Goal: Navigation & Orientation: Find specific page/section

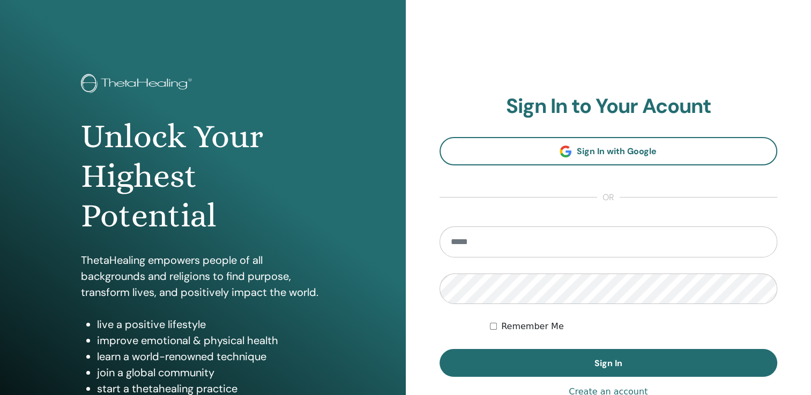
click at [452, 240] on input "email" at bounding box center [608, 242] width 338 height 31
type input "**********"
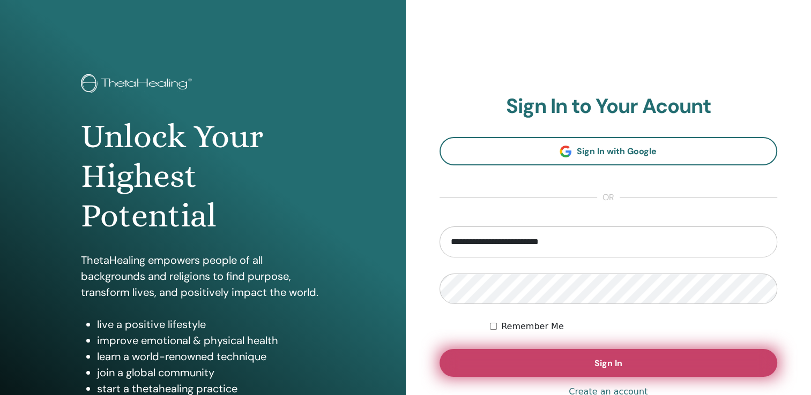
click at [515, 366] on button "Sign In" at bounding box center [608, 363] width 338 height 28
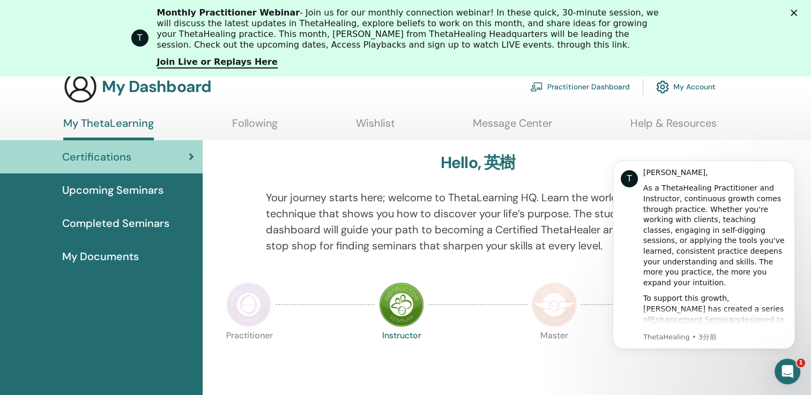
click at [688, 85] on link "My Account" at bounding box center [685, 87] width 59 height 24
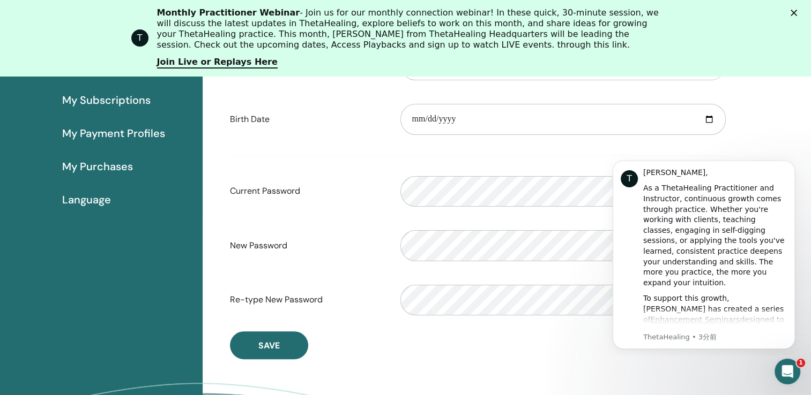
scroll to position [238, 0]
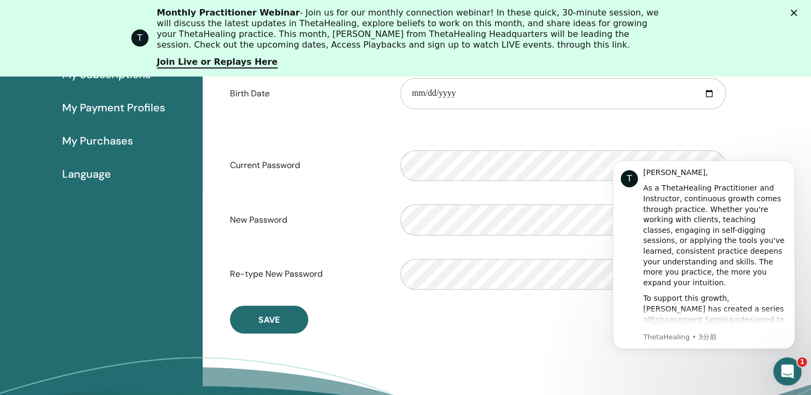
click at [793, 366] on div "Intercom Messengerを開く" at bounding box center [785, 370] width 35 height 35
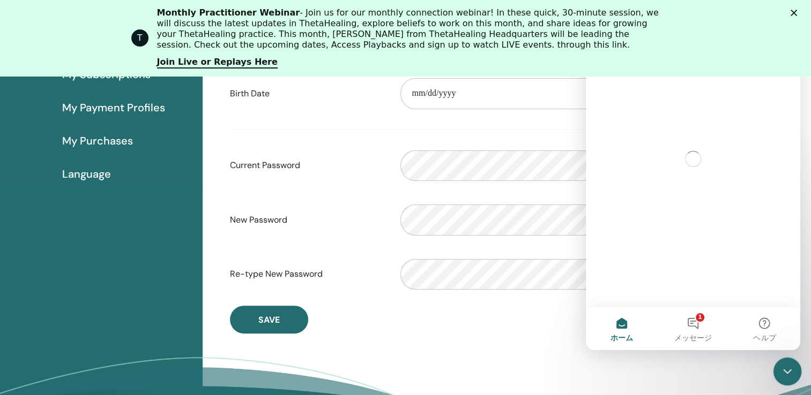
scroll to position [0, 0]
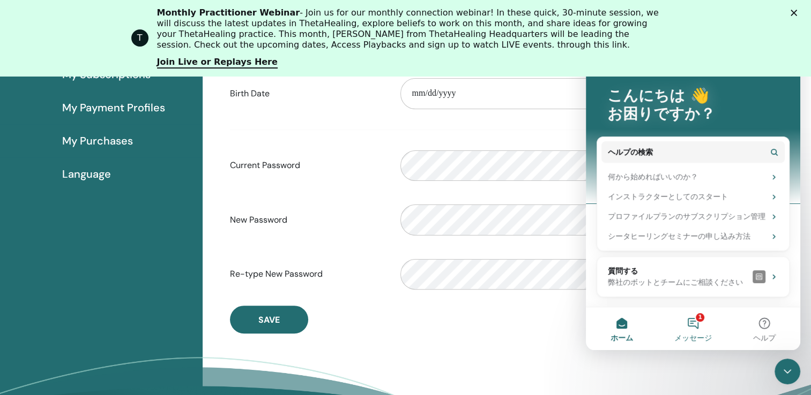
click at [696, 323] on button "1 メッセージ" at bounding box center [692, 329] width 71 height 43
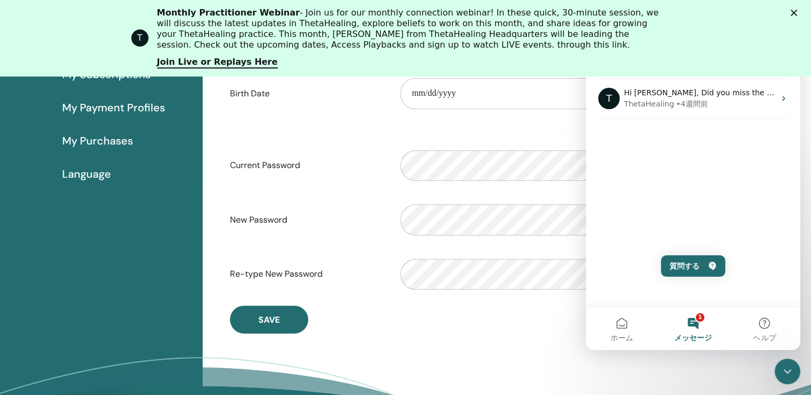
click at [690, 322] on button "1 メッセージ" at bounding box center [692, 329] width 71 height 43
click at [622, 318] on button "ホーム" at bounding box center [621, 329] width 71 height 43
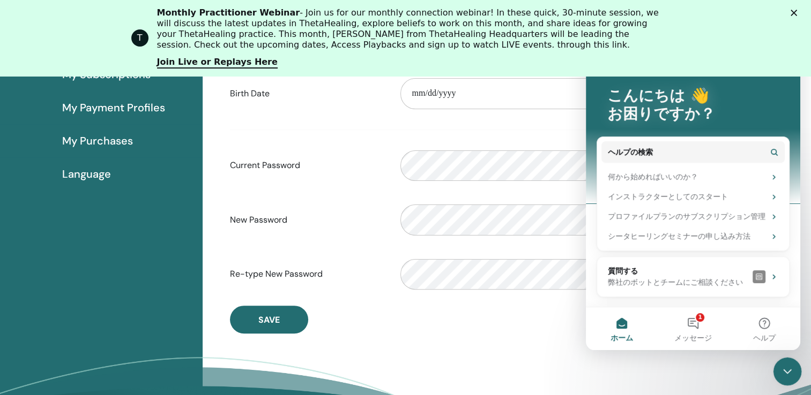
click at [789, 370] on icon "Intercom Messengerを閉じる" at bounding box center [785, 370] width 13 height 13
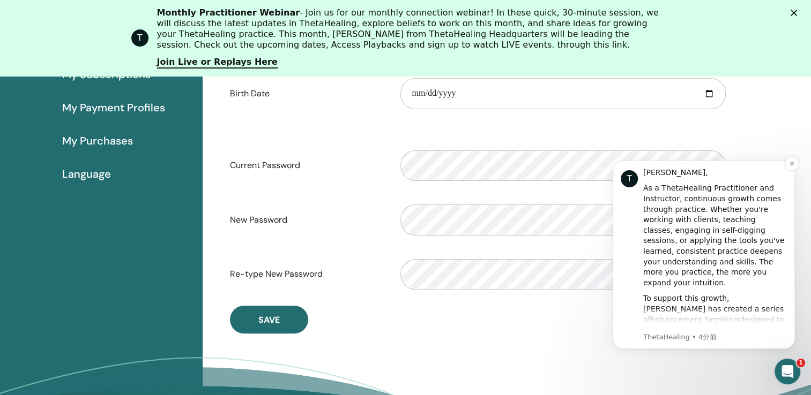
scroll to position [131, 0]
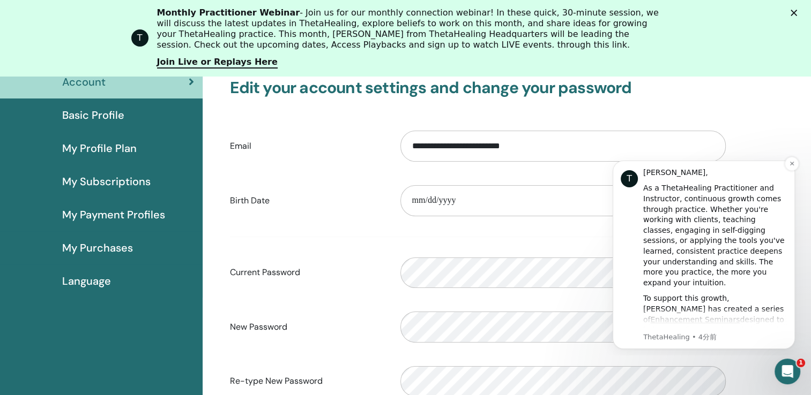
click at [640, 190] on div "T Hi 英樹, As a ThetaHealing Practitioner and Instructor, continuous growth comes…" at bounding box center [704, 255] width 166 height 175
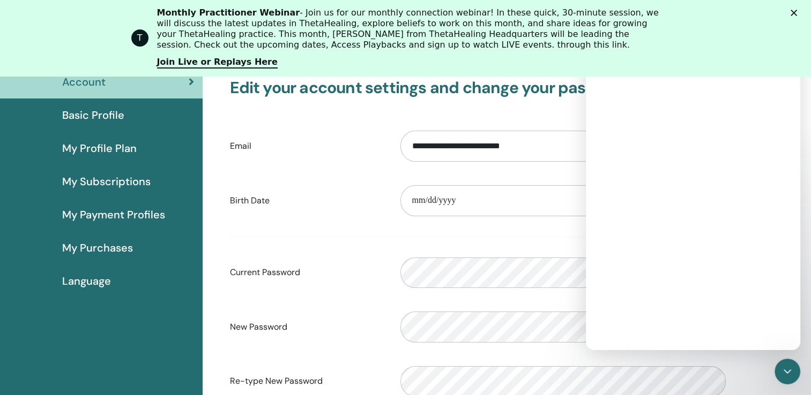
click at [647, 190] on div "Intercom Messenger" at bounding box center [693, 197] width 214 height 305
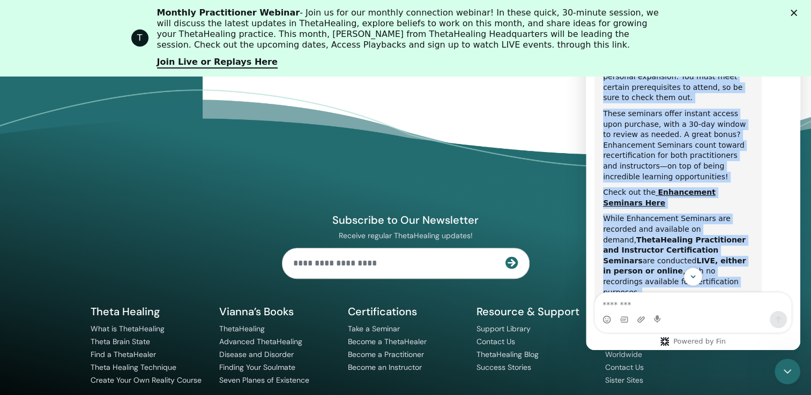
scroll to position [554, 0]
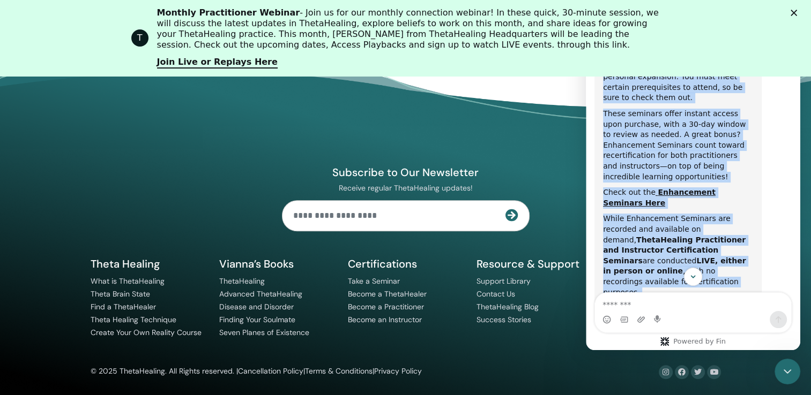
drag, startPoint x: 603, startPoint y: 204, endPoint x: 677, endPoint y: 274, distance: 101.6
click at [677, 274] on div "You have a new login experience! Thetahealing now uses email as your user ID. T…" at bounding box center [693, 172] width 214 height 264
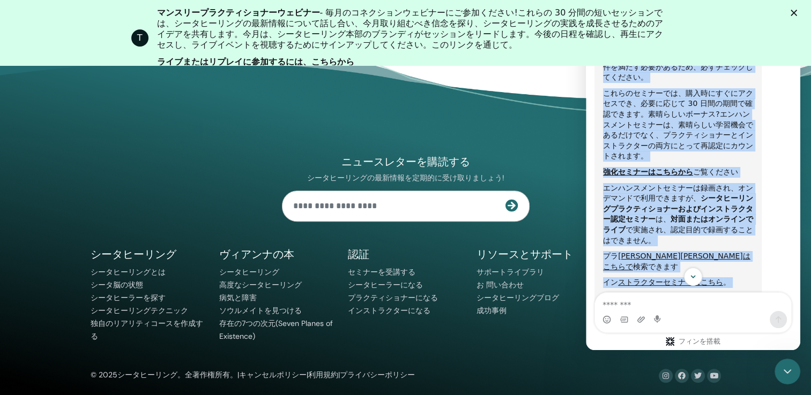
scroll to position [322, 0]
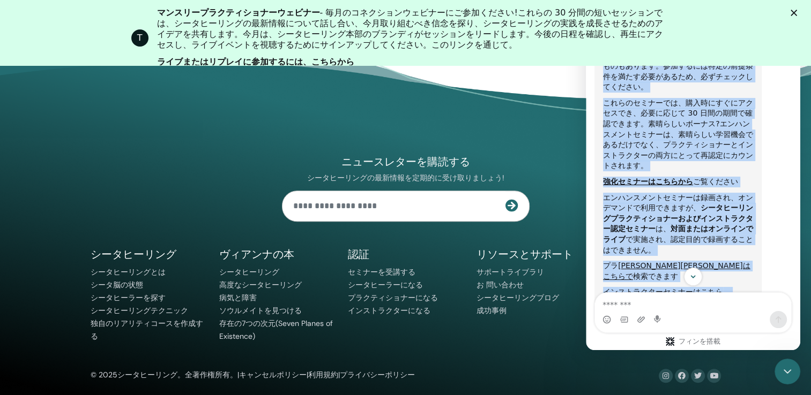
click at [785, 187] on div "こんにちは英樹さん、 シータヒーリングの実践者およびインストラクターとして、継続的な成長は実践によってもたらされます。クライアントと仕事をしている場合でも、ク…" at bounding box center [692, 218] width 197 height 706
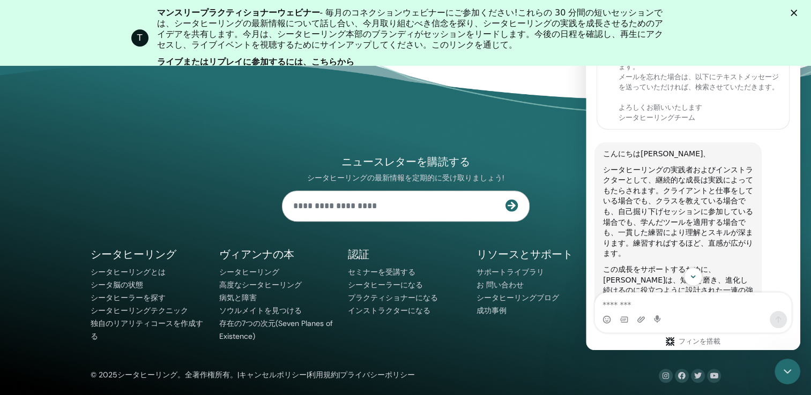
scroll to position [0, 0]
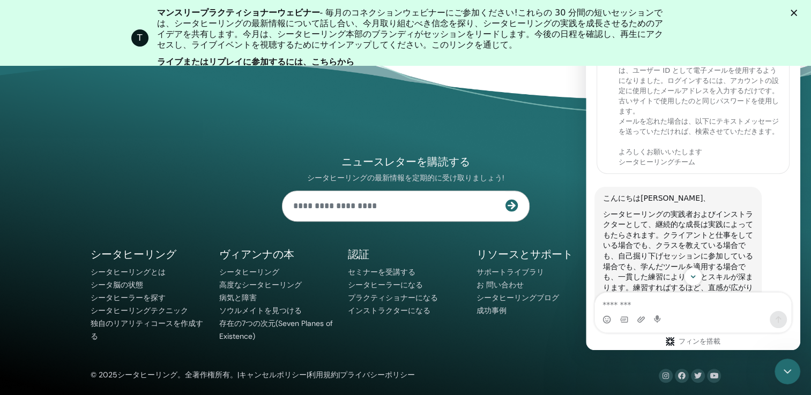
click at [532, 135] on div "ニュースレターを購読する シータヒーリングの最新情報を定期的に受け取りましょう! シータヒーリング シータヒーリングとは" at bounding box center [405, 230] width 643 height 305
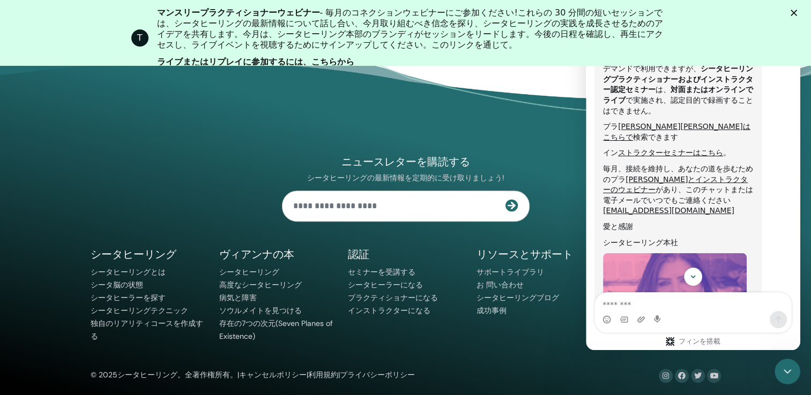
scroll to position [504, 0]
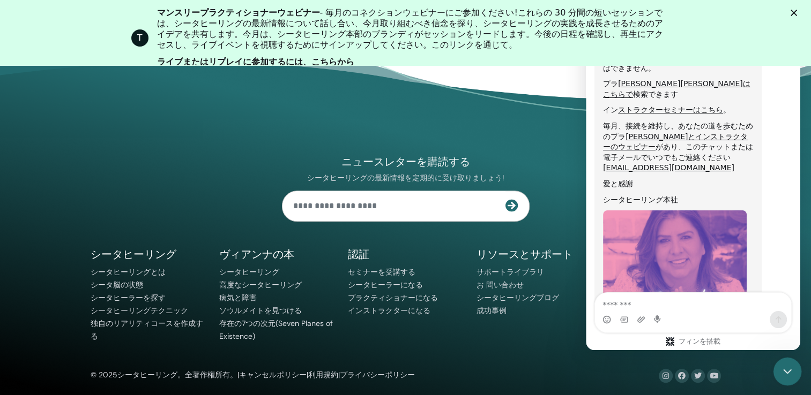
click at [785, 367] on icon "Intercom Messengerを閉じる" at bounding box center [785, 370] width 13 height 13
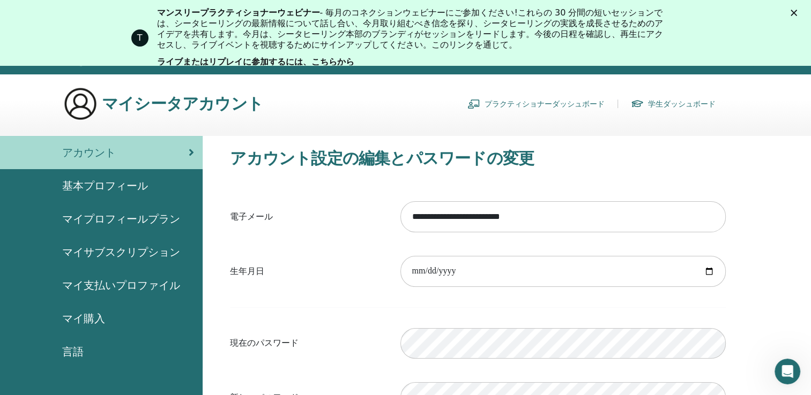
scroll to position [0, 0]
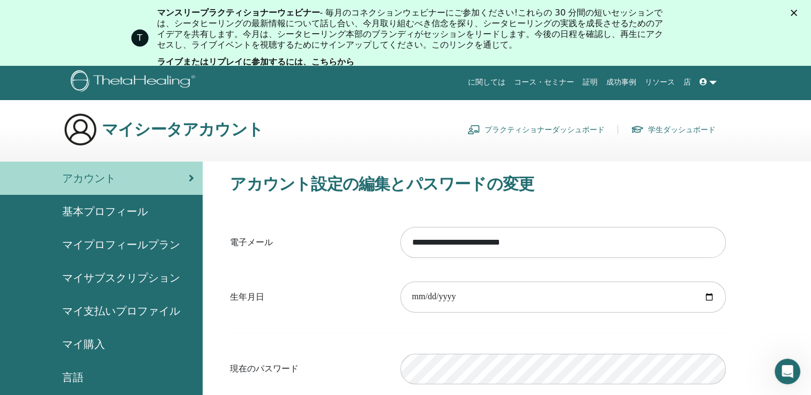
click at [129, 173] on div "アカウント" at bounding box center [101, 178] width 185 height 16
click at [93, 76] on img at bounding box center [135, 82] width 128 height 24
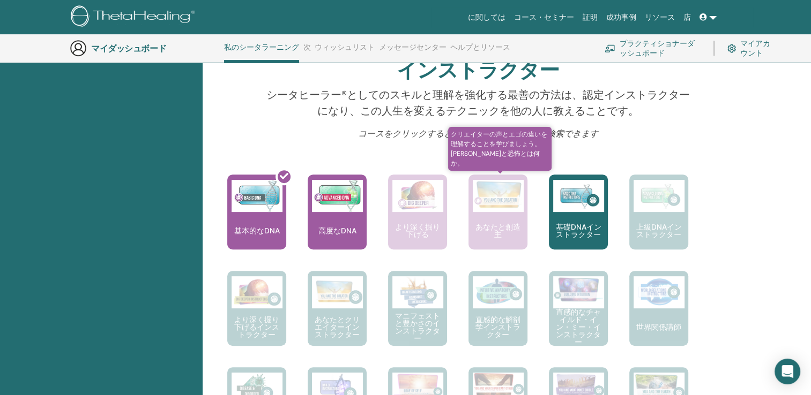
scroll to position [403, 0]
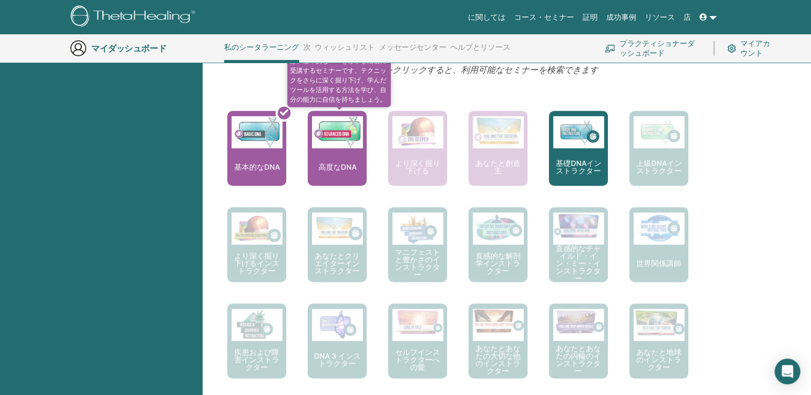
click at [333, 163] on p "高度なDNA" at bounding box center [337, 167] width 47 height 8
click at [329, 131] on img at bounding box center [337, 132] width 51 height 32
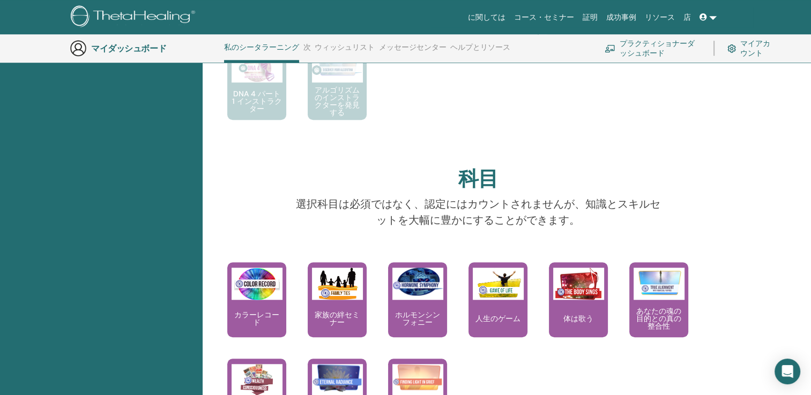
scroll to position [727, 0]
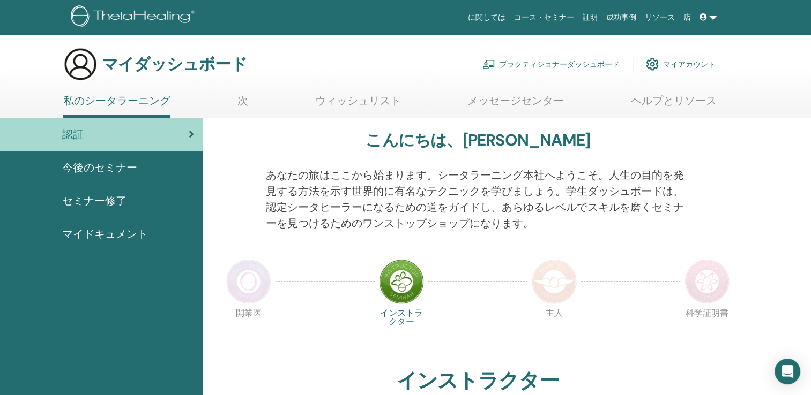
click at [121, 166] on span "今後のセミナー" at bounding box center [99, 168] width 75 height 16
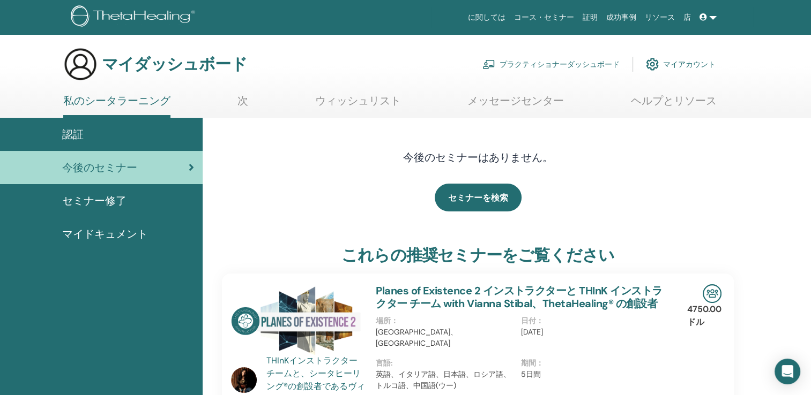
click at [100, 203] on span "セミナー修了" at bounding box center [94, 201] width 64 height 16
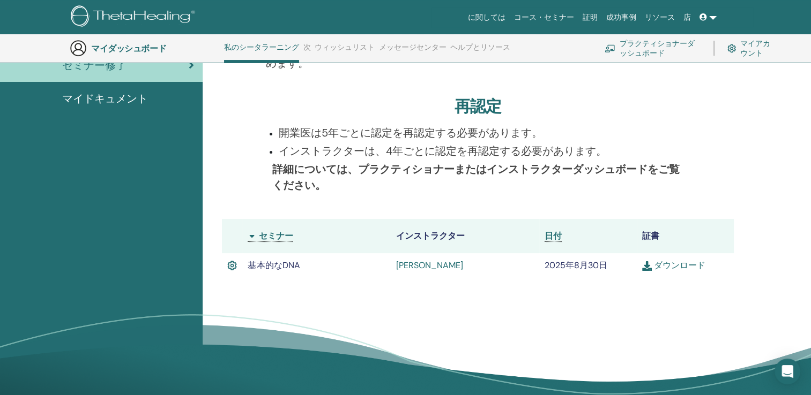
scroll to position [189, 0]
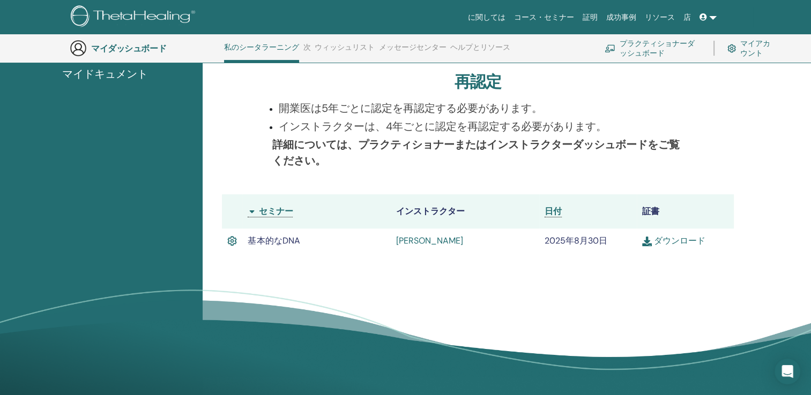
click at [279, 196] on th "セミナー" at bounding box center [316, 212] width 148 height 34
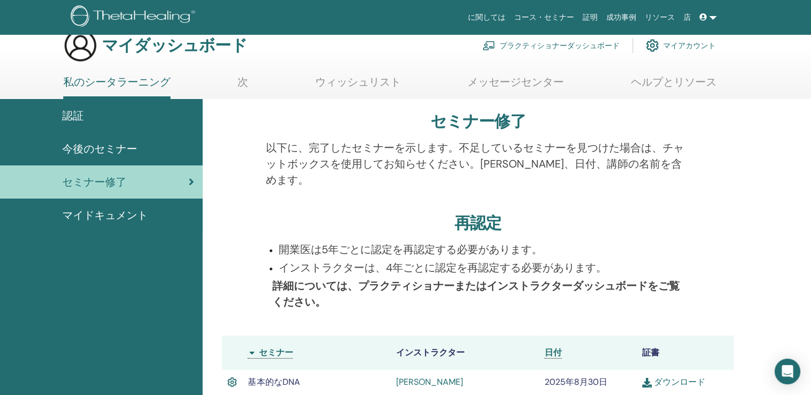
scroll to position [0, 0]
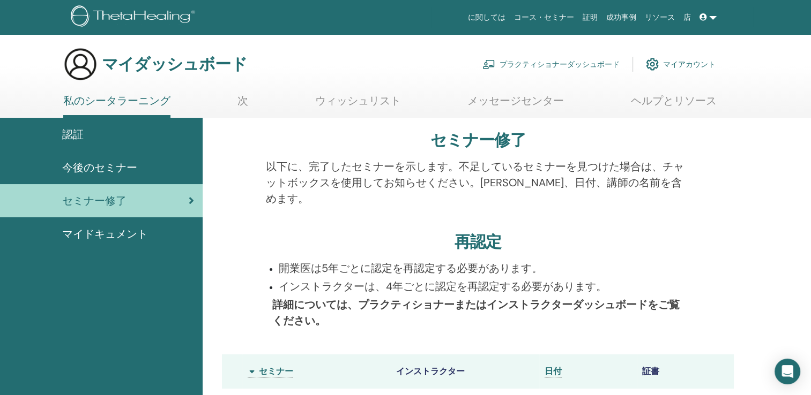
click at [69, 130] on span "認証" at bounding box center [72, 134] width 21 height 16
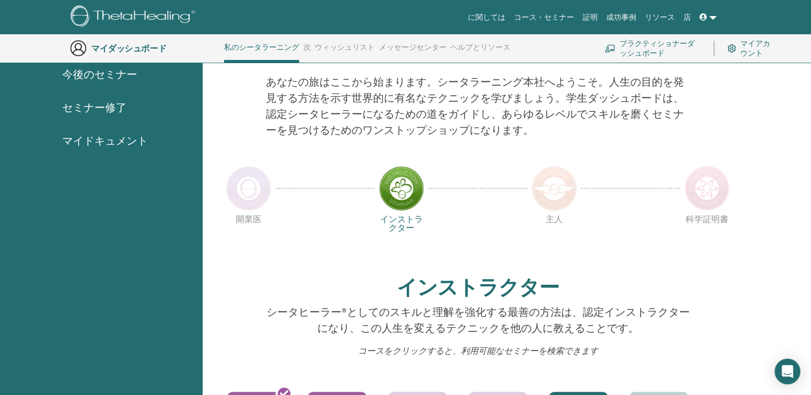
scroll to position [135, 0]
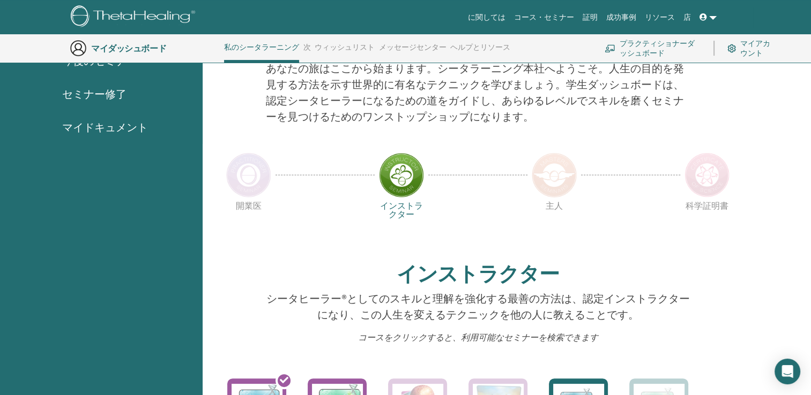
click at [554, 185] on img at bounding box center [554, 175] width 45 height 45
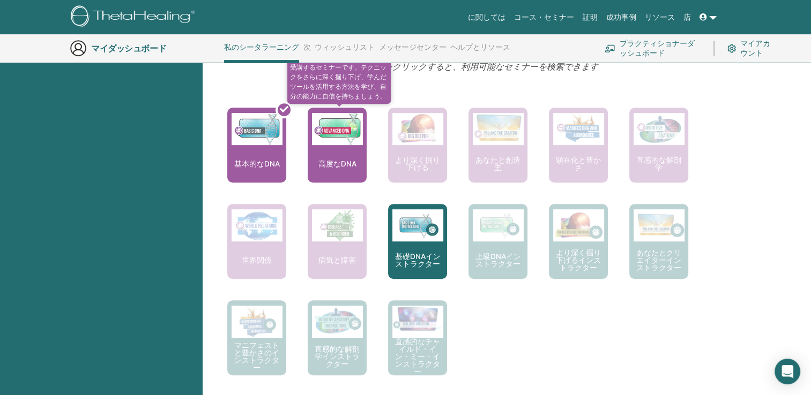
scroll to position [403, 0]
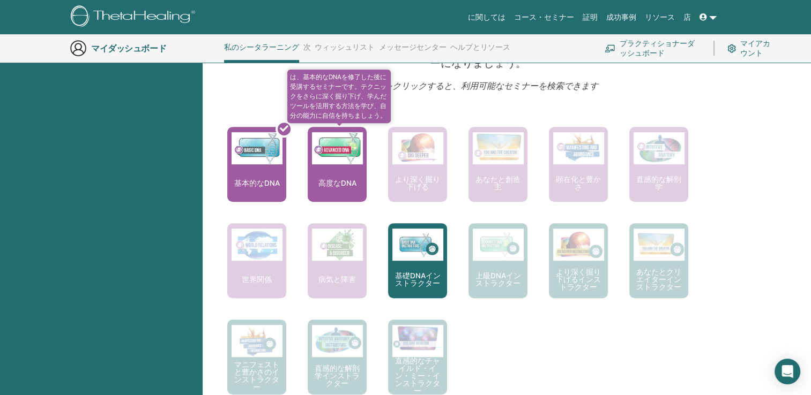
click at [337, 168] on div "高度なDNA" at bounding box center [337, 164] width 59 height 75
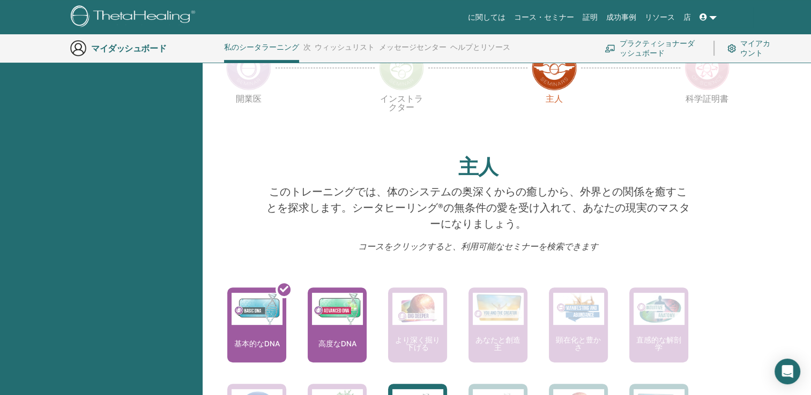
scroll to position [0, 0]
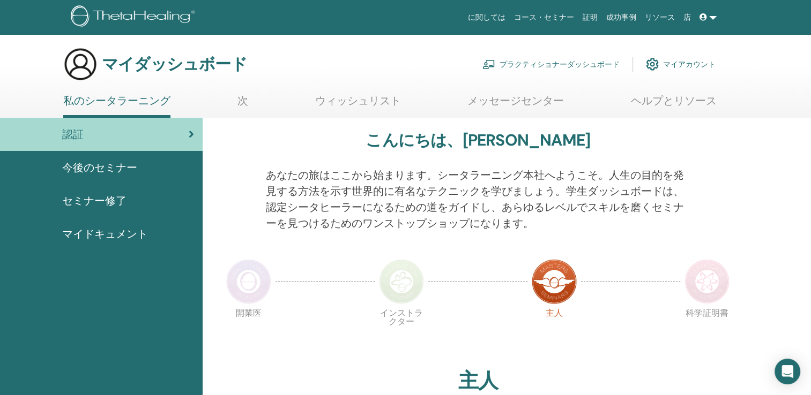
click at [667, 61] on font "マイアカウント" at bounding box center [689, 64] width 53 height 10
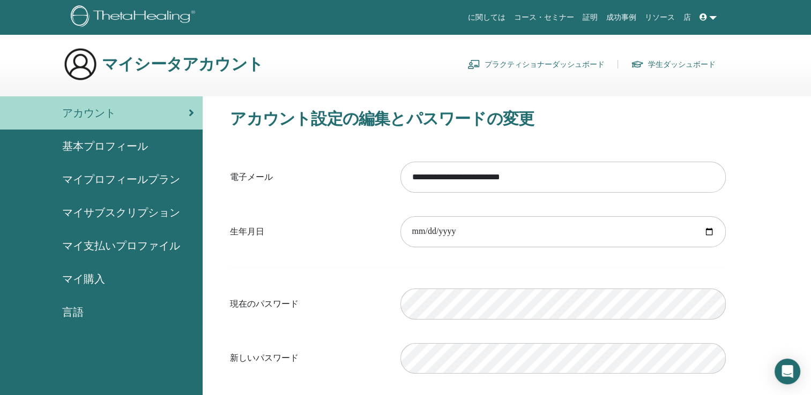
click at [137, 245] on span "マイ支払いプロファイル" at bounding box center [121, 246] width 118 height 16
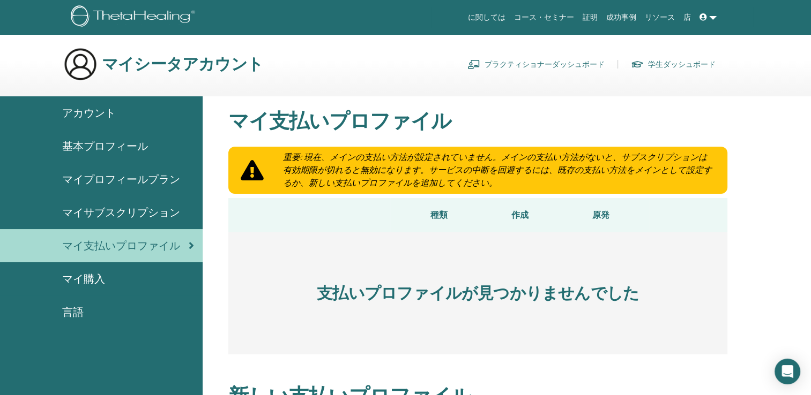
click at [120, 211] on span "マイサブスクリプション" at bounding box center [121, 213] width 118 height 16
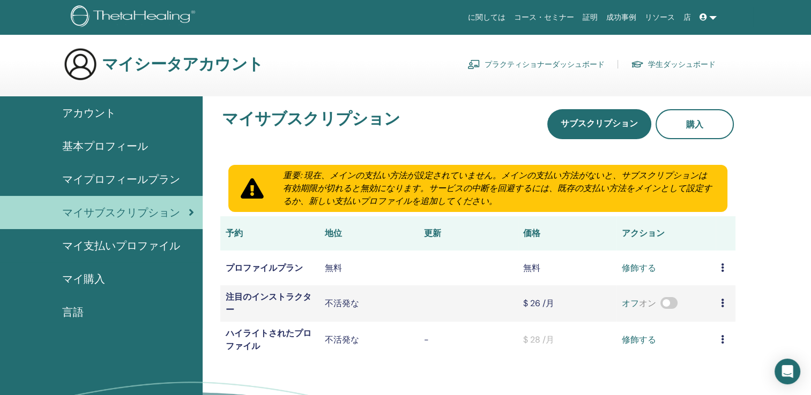
click at [120, 177] on span "マイプロフィールプラン" at bounding box center [121, 179] width 118 height 16
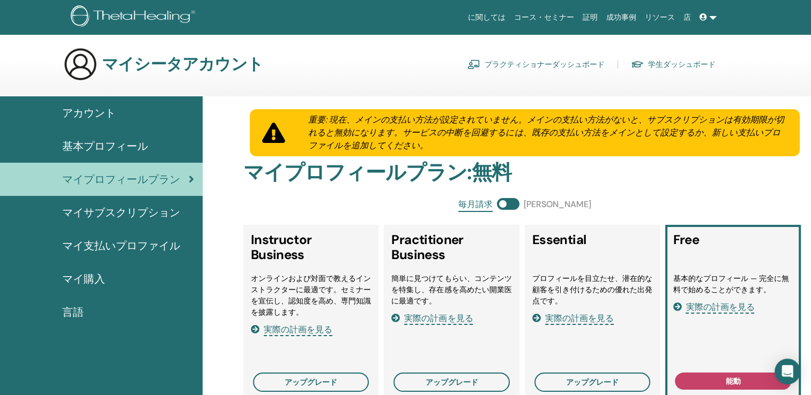
click at [109, 16] on img at bounding box center [135, 17] width 128 height 24
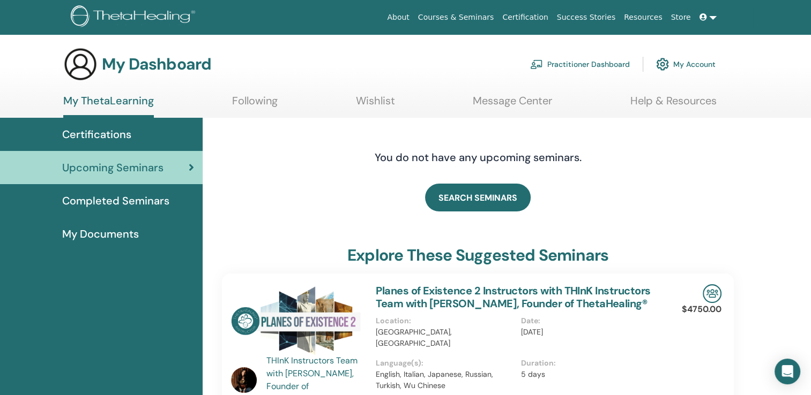
click at [116, 235] on span "My Documents" at bounding box center [100, 234] width 77 height 16
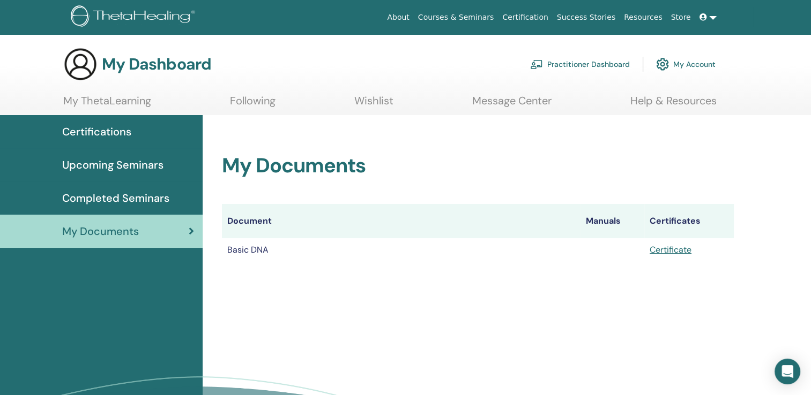
click at [128, 197] on span "Completed Seminars" at bounding box center [115, 198] width 107 height 16
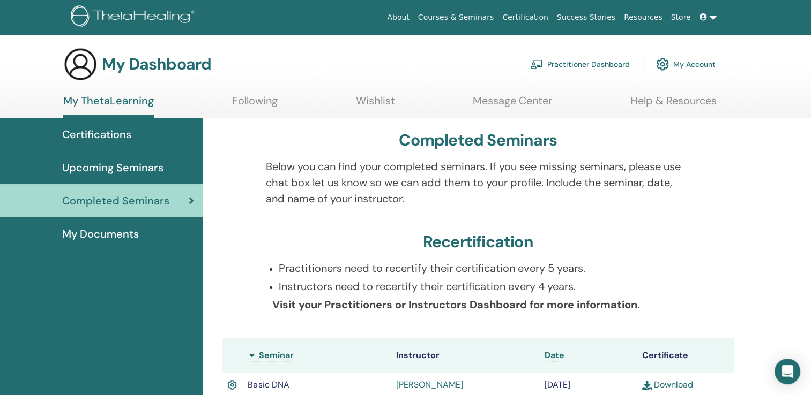
click at [135, 161] on span "Upcoming Seminars" at bounding box center [112, 168] width 101 height 16
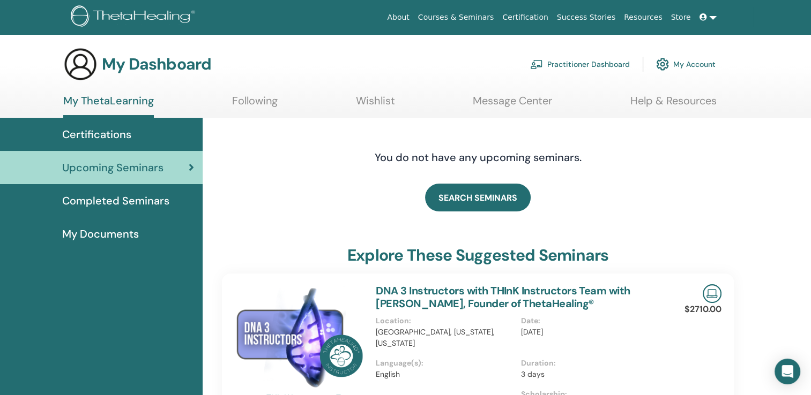
click at [692, 67] on link "My Account" at bounding box center [685, 65] width 59 height 24
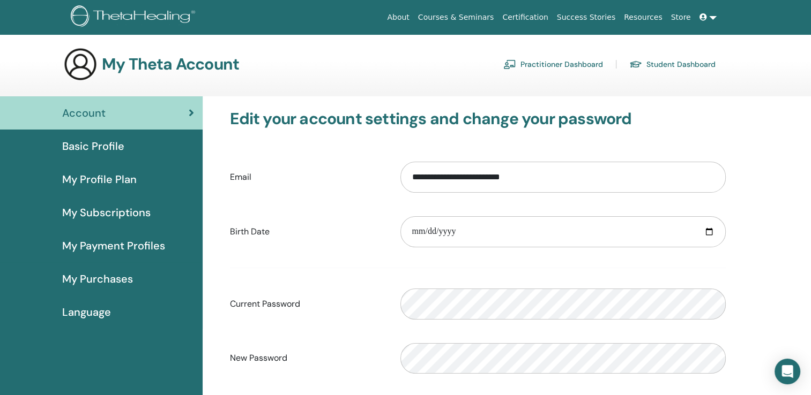
click at [76, 21] on img at bounding box center [135, 17] width 128 height 24
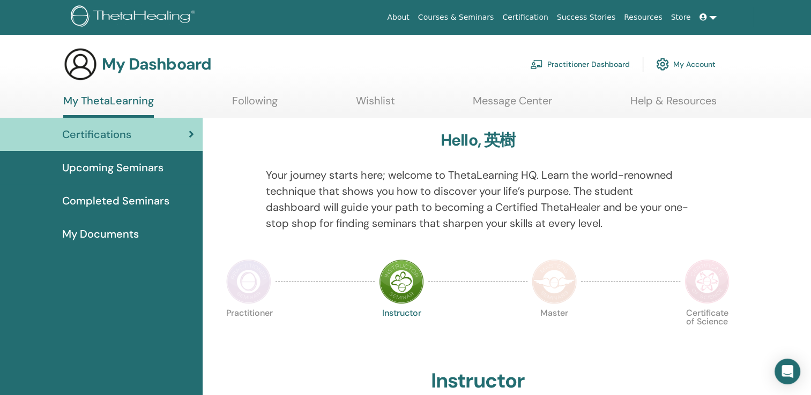
click at [712, 18] on link at bounding box center [708, 18] width 26 height 20
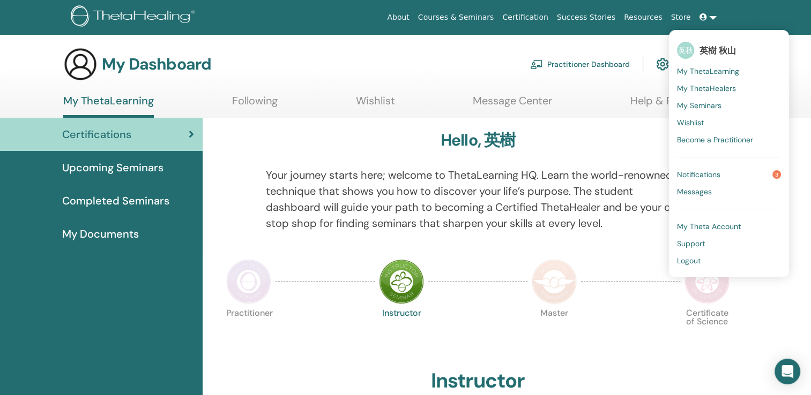
click at [690, 123] on span "Wishlist" at bounding box center [690, 123] width 27 height 10
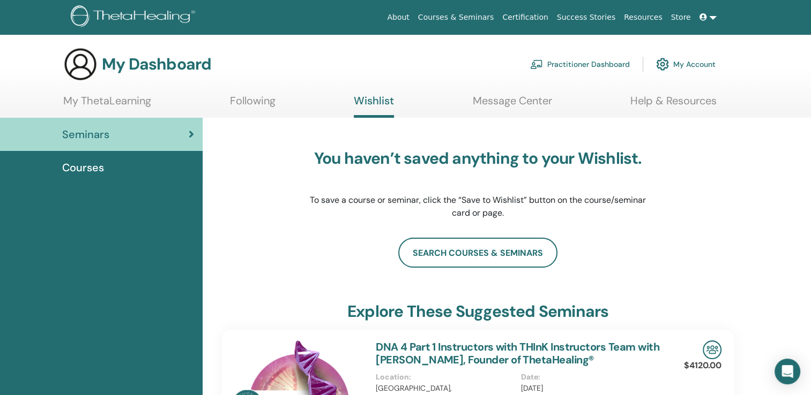
click at [99, 167] on span "Courses" at bounding box center [83, 168] width 42 height 16
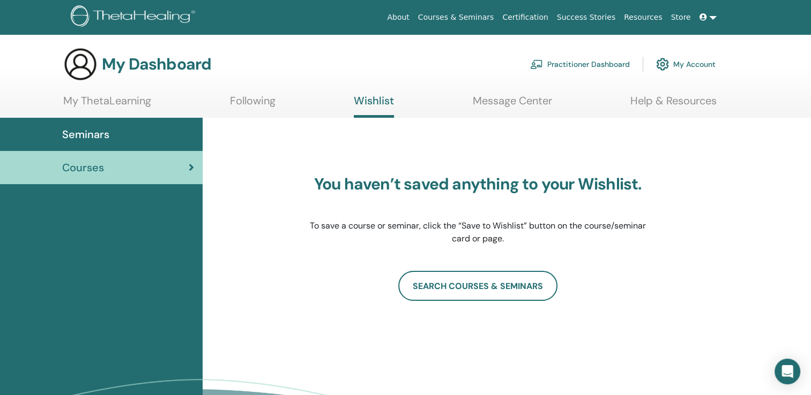
click at [712, 19] on link at bounding box center [708, 18] width 26 height 20
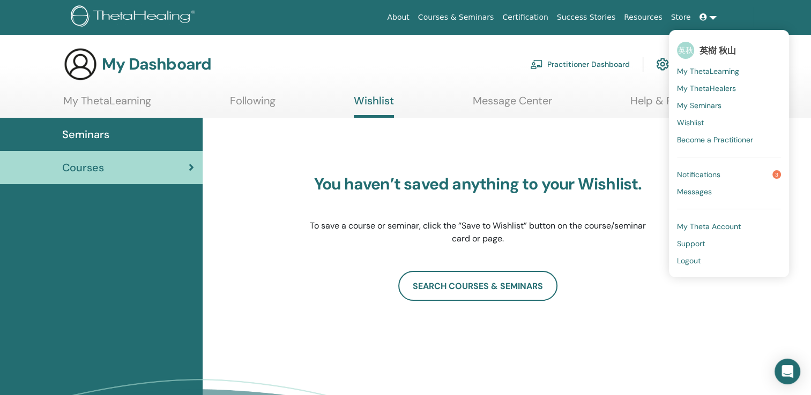
click at [716, 91] on span "My ThetaHealers" at bounding box center [706, 89] width 59 height 10
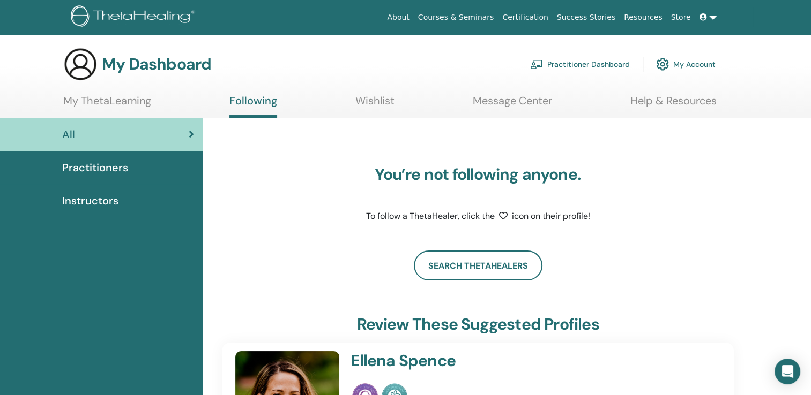
click at [472, 17] on link "Courses & Seminars" at bounding box center [456, 18] width 85 height 20
click at [145, 20] on img at bounding box center [135, 17] width 128 height 24
